Goal: Find specific page/section: Find specific page/section

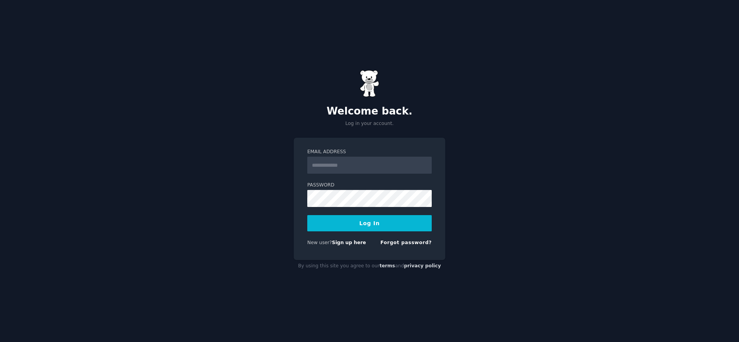
type input "**********"
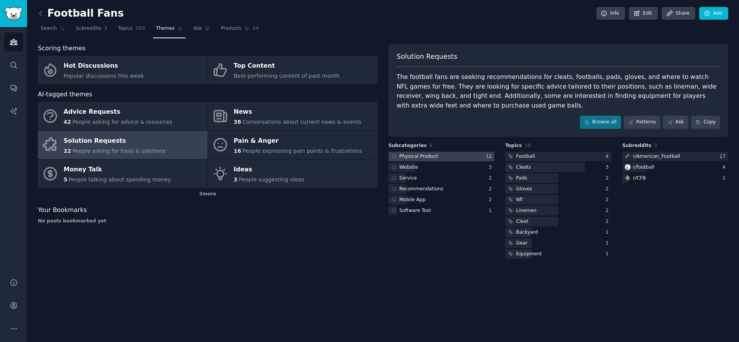
click at [466, 160] on div at bounding box center [442, 157] width 106 height 10
